Goal: Information Seeking & Learning: Check status

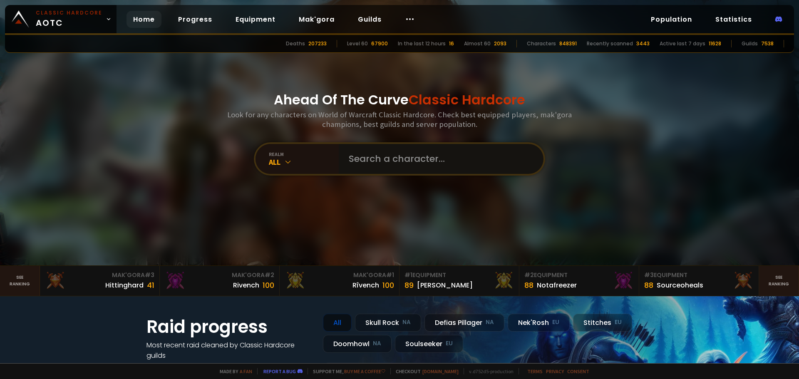
click at [362, 168] on input "text" at bounding box center [439, 159] width 190 height 30
type input "k"
type input "klay"
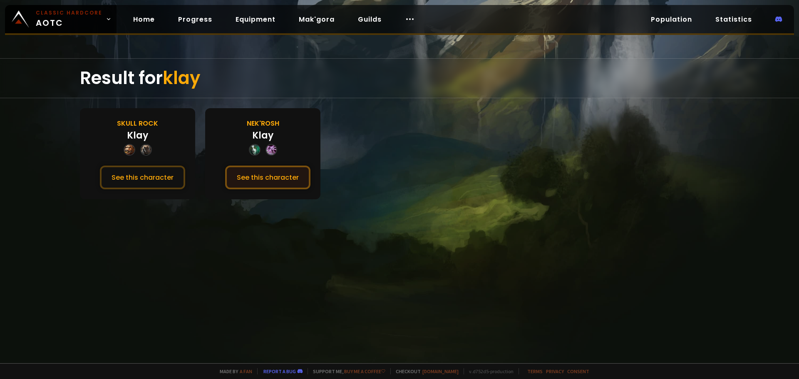
click at [275, 175] on button "See this character" at bounding box center [267, 178] width 85 height 24
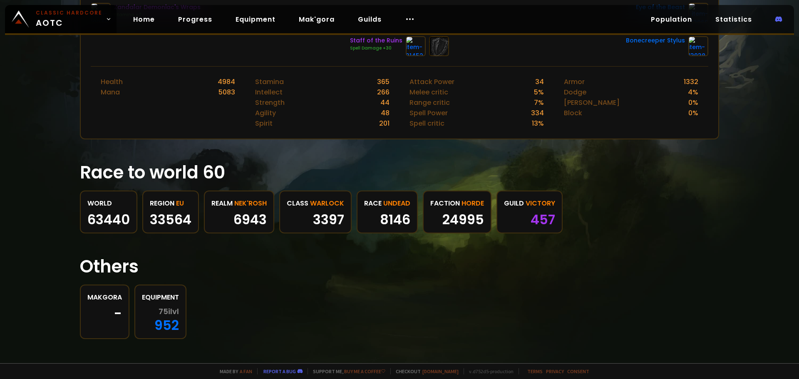
scroll to position [333, 0]
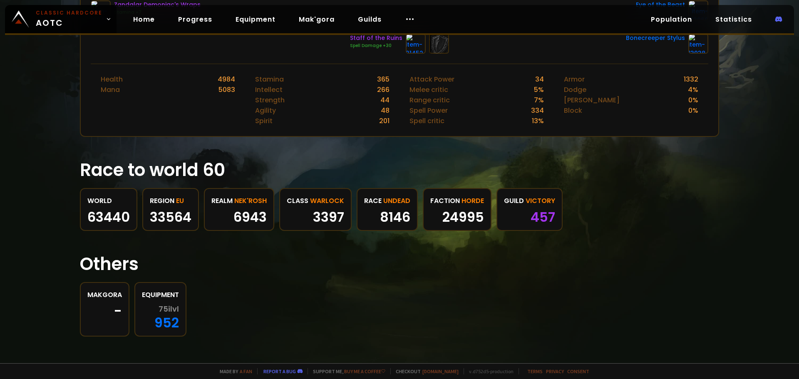
click at [174, 323] on div "75 ilvl 952" at bounding box center [160, 317] width 37 height 24
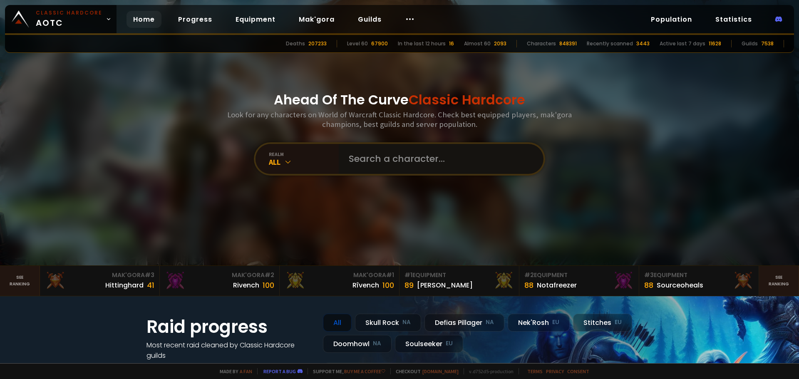
click at [405, 161] on input "text" at bounding box center [439, 159] width 190 height 30
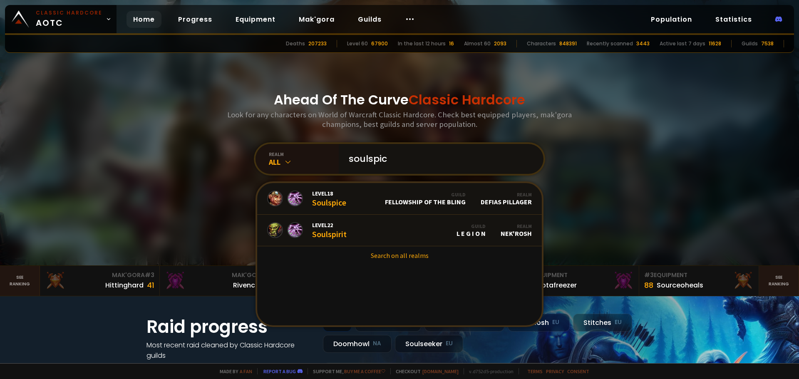
type input "soulspicy"
